Goal: Transaction & Acquisition: Book appointment/travel/reservation

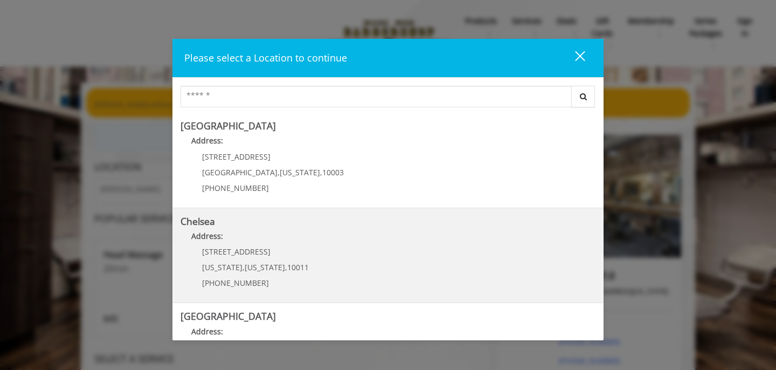
click at [315, 252] on link "Chelsea Address: 169/170 W 23rd St New York , New York , 10011 (917) 639-3902" at bounding box center [388, 255] width 415 height 79
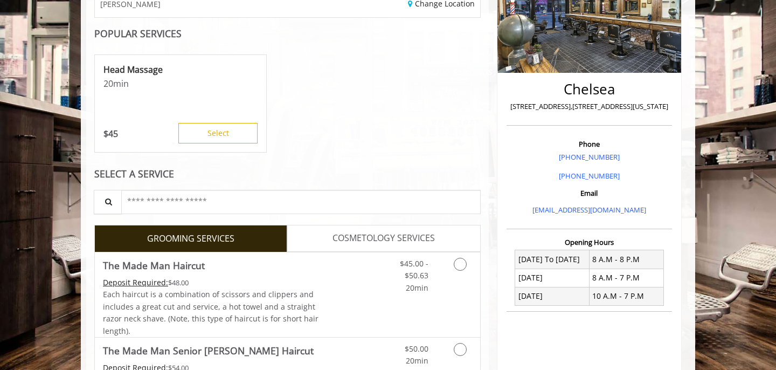
scroll to position [303, 0]
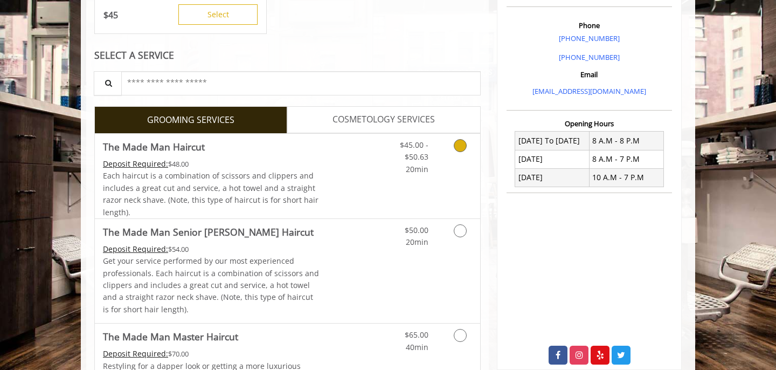
click at [369, 167] on link "Discounted Price" at bounding box center [352, 176] width 64 height 85
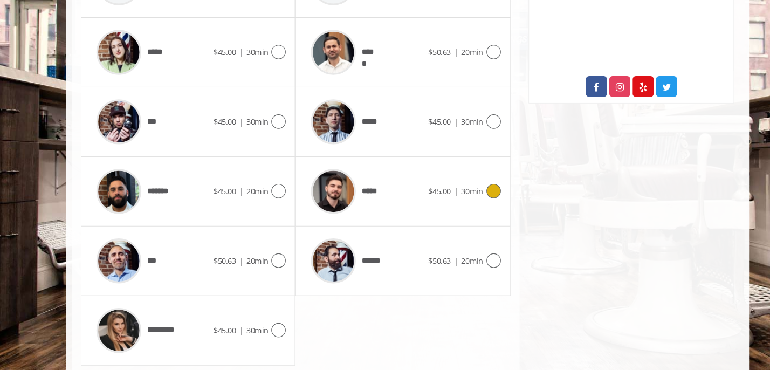
scroll to position [544, 0]
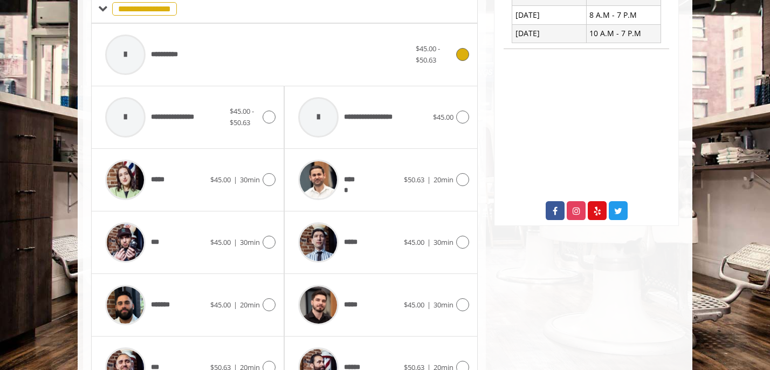
click at [331, 45] on div "**********" at bounding box center [258, 54] width 316 height 51
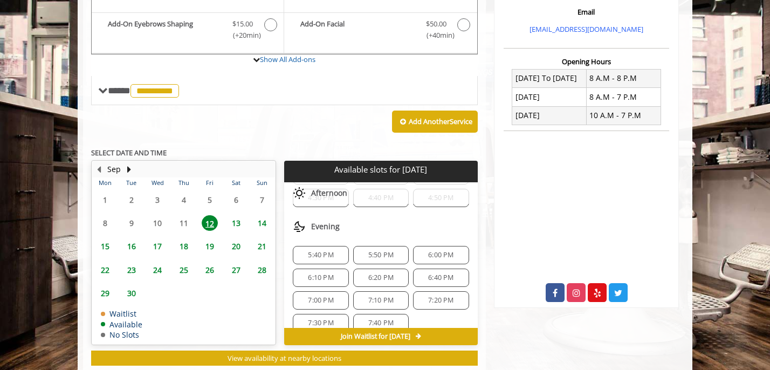
scroll to position [369, 0]
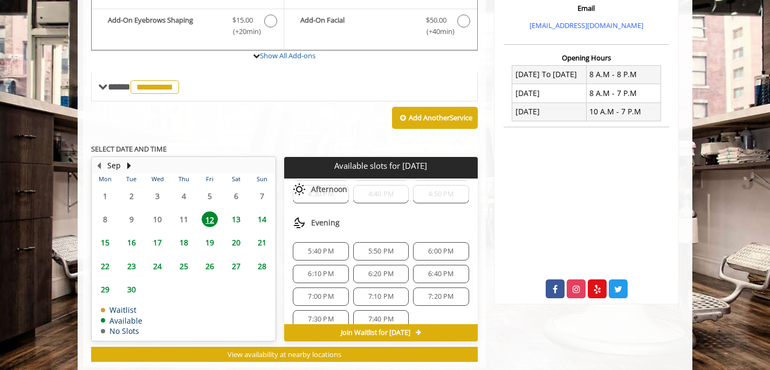
click at [439, 258] on div "6:00 PM" at bounding box center [441, 251] width 56 height 18
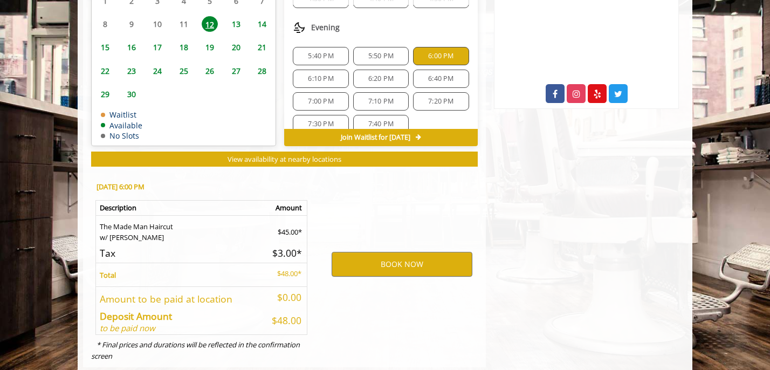
scroll to position [588, 0]
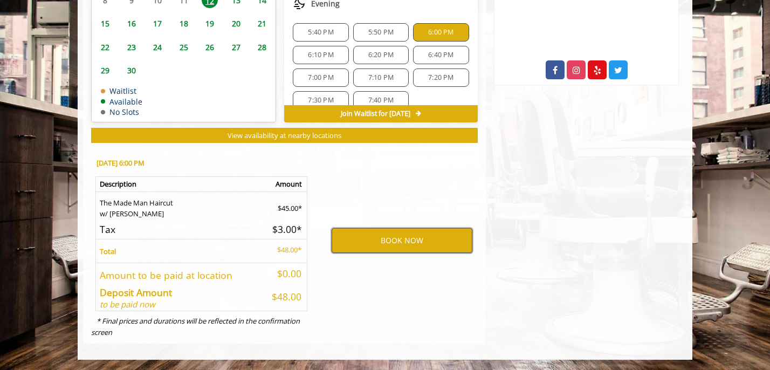
click at [432, 236] on button "BOOK NOW" at bounding box center [401, 240] width 141 height 25
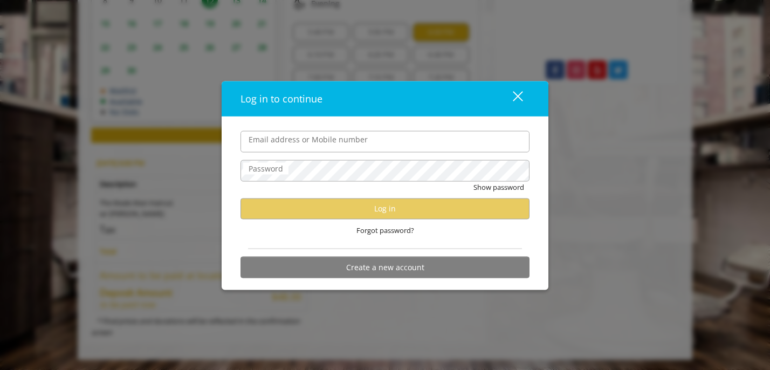
click at [522, 103] on button "close" at bounding box center [511, 98] width 37 height 22
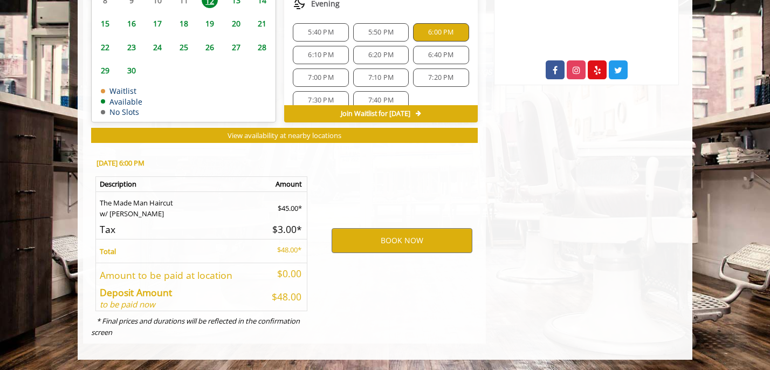
scroll to position [0, 0]
